Goal: Navigation & Orientation: Go to known website

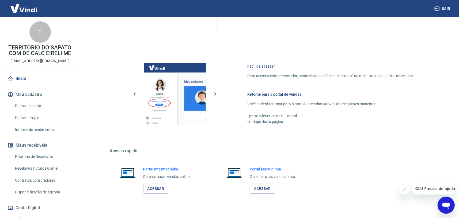
scroll to position [198, 0]
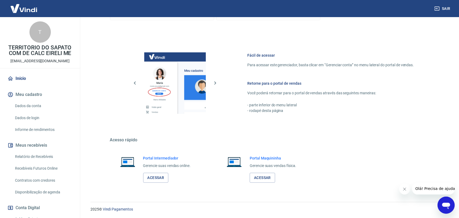
click at [152, 185] on div "Portal Intermediador Gerencie suas vendas online. Acessar" at bounding box center [162, 169] width 104 height 40
click at [152, 179] on link "Acessar" at bounding box center [155, 178] width 25 height 10
